Goal: Navigation & Orientation: Find specific page/section

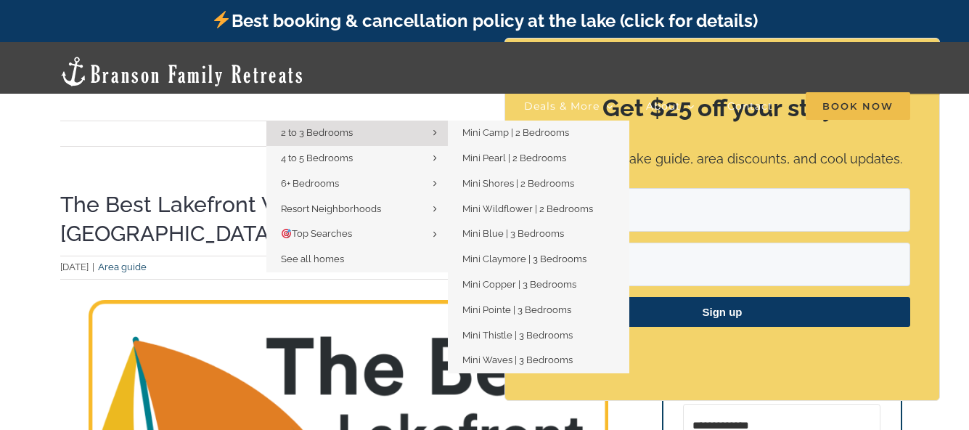
click at [322, 127] on span "2 to 3 Bedrooms" at bounding box center [317, 132] width 72 height 11
